Goal: Register for event/course

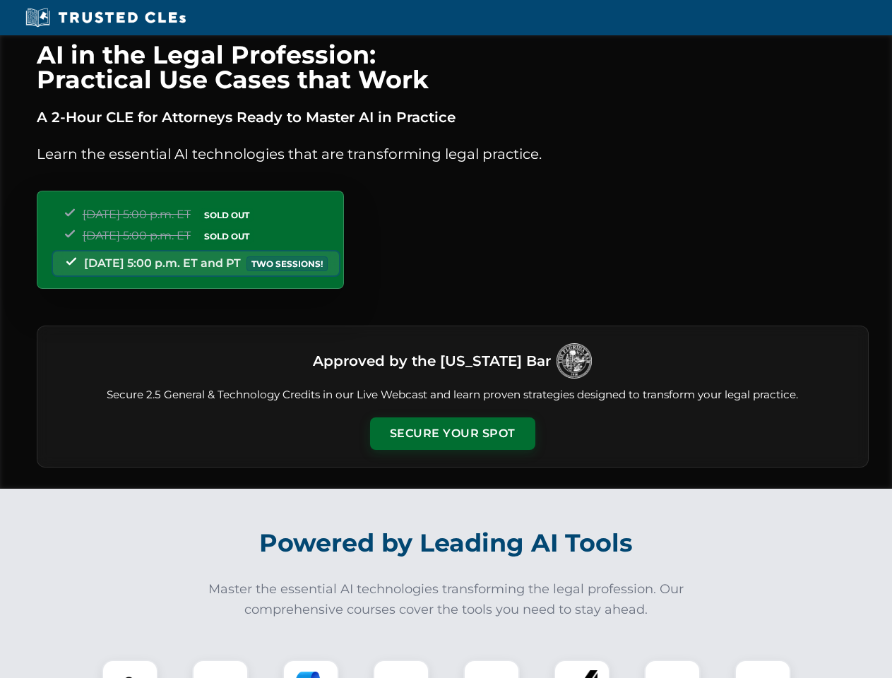
click at [452, 434] on button "Secure Your Spot" at bounding box center [452, 433] width 165 height 32
click at [130, 669] on img at bounding box center [129, 687] width 41 height 41
click at [220, 669] on div at bounding box center [220, 687] width 56 height 56
